Goal: Task Accomplishment & Management: Manage account settings

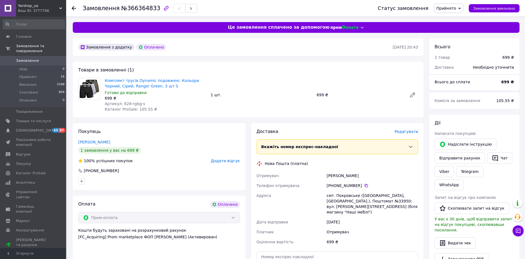
scroll to position [153, 0]
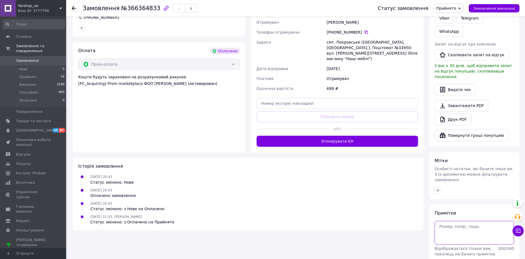
click at [468, 221] on textarea at bounding box center [474, 233] width 79 height 24
type textarea "ХЛ ЧАт"
drag, startPoint x: 510, startPoint y: 248, endPoint x: 507, endPoint y: 243, distance: 5.4
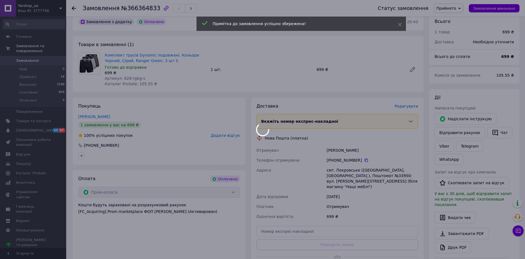
scroll to position [23, 0]
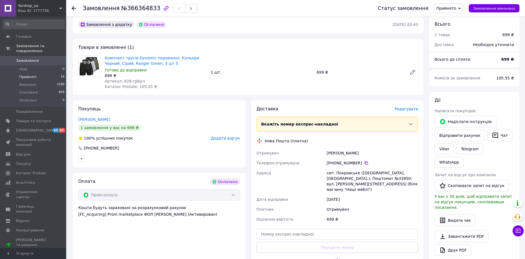
click at [38, 73] on li "Прийняті 16" at bounding box center [34, 77] width 68 height 8
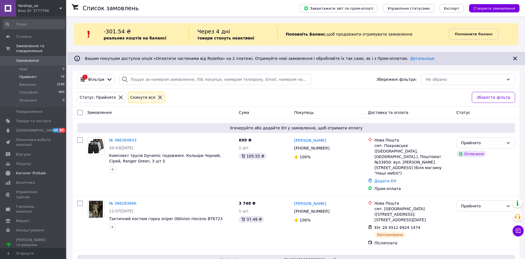
click at [31, 171] on span "Каталог ProSale" at bounding box center [31, 173] width 30 height 5
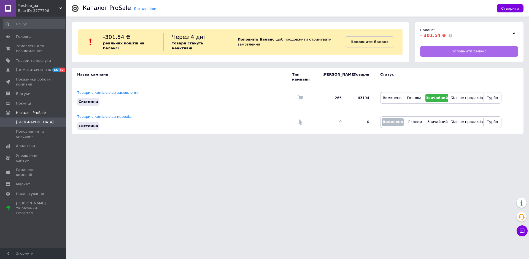
click at [461, 49] on span "Поповнити баланс" at bounding box center [469, 51] width 35 height 5
